Goal: Find specific fact: Find specific fact

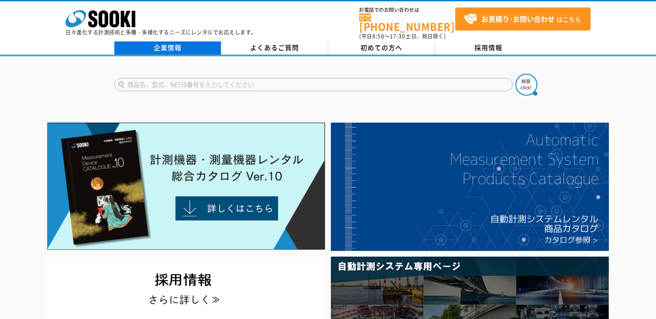
click at [165, 41] on link "企業情報" at bounding box center [167, 47] width 107 height 13
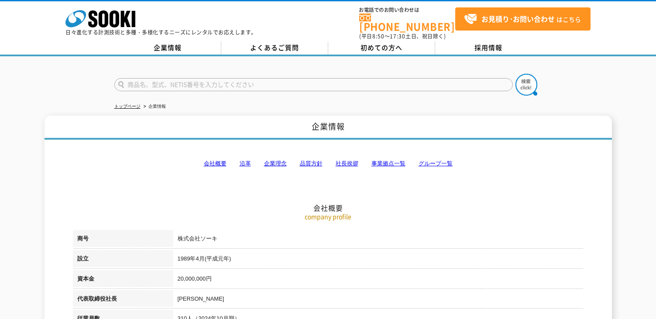
click at [216, 160] on link "会社概要" at bounding box center [215, 163] width 23 height 7
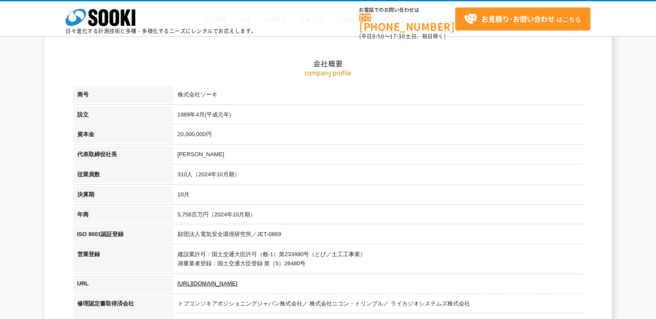
scroll to position [110, 0]
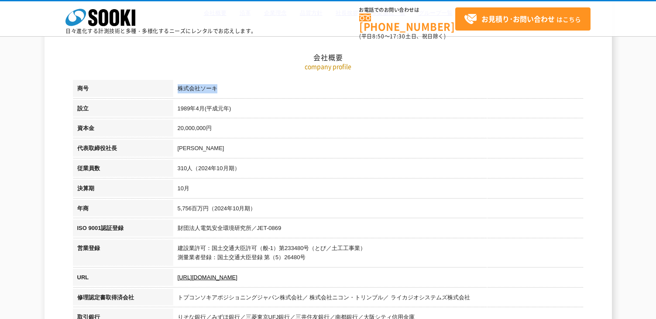
drag, startPoint x: 220, startPoint y: 88, endPoint x: 177, endPoint y: 87, distance: 43.2
click at [177, 87] on td "株式会社ソーキ" at bounding box center [378, 90] width 410 height 20
copy td "株式会社ソーキ"
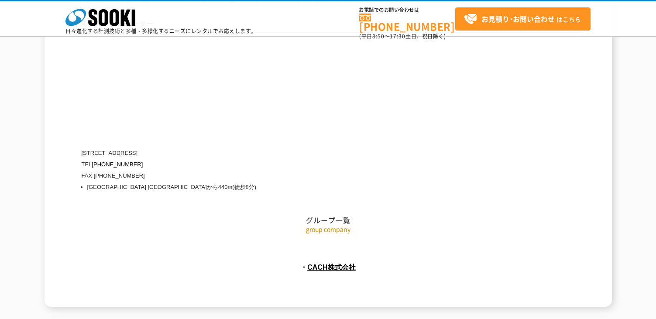
scroll to position [4000, 0]
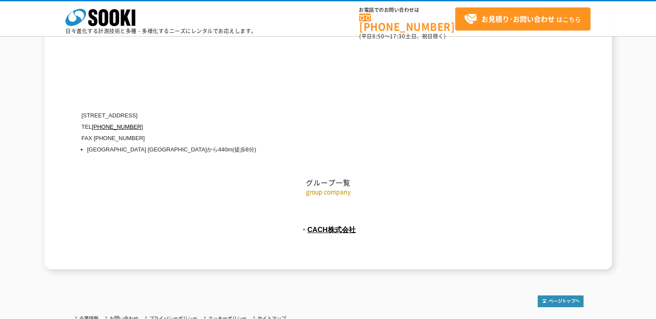
drag, startPoint x: 270, startPoint y: 314, endPoint x: 320, endPoint y: 316, distance: 49.8
copy address "SOOKI Co.,Ltd."
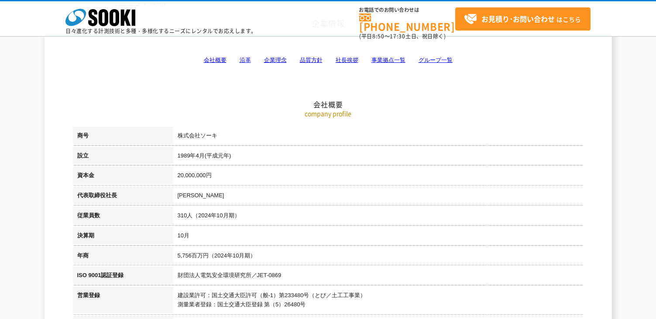
scroll to position [0, 0]
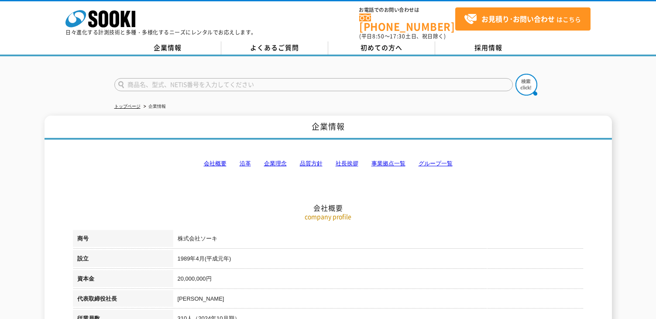
click at [218, 160] on link "会社概要" at bounding box center [215, 163] width 23 height 7
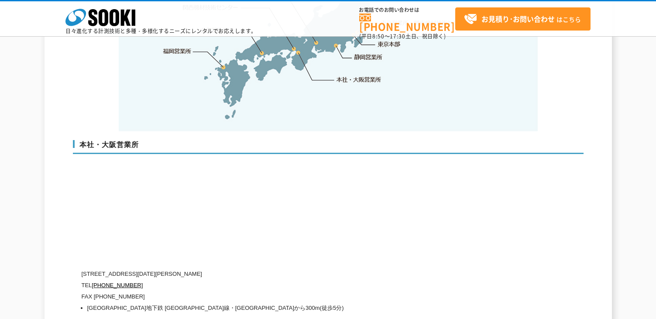
scroll to position [1998, 0]
